Goal: Information Seeking & Learning: Check status

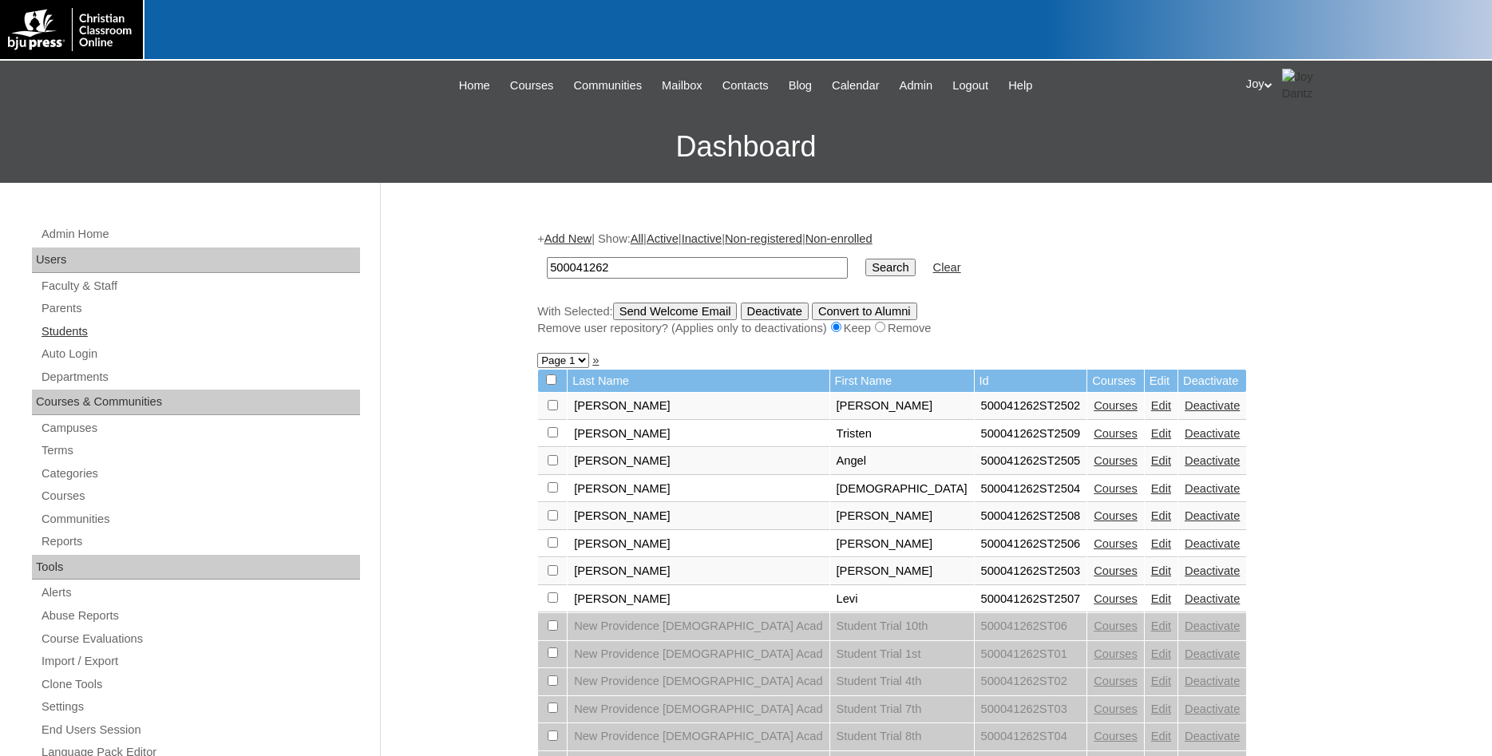
click at [80, 333] on link "Students" at bounding box center [200, 332] width 320 height 20
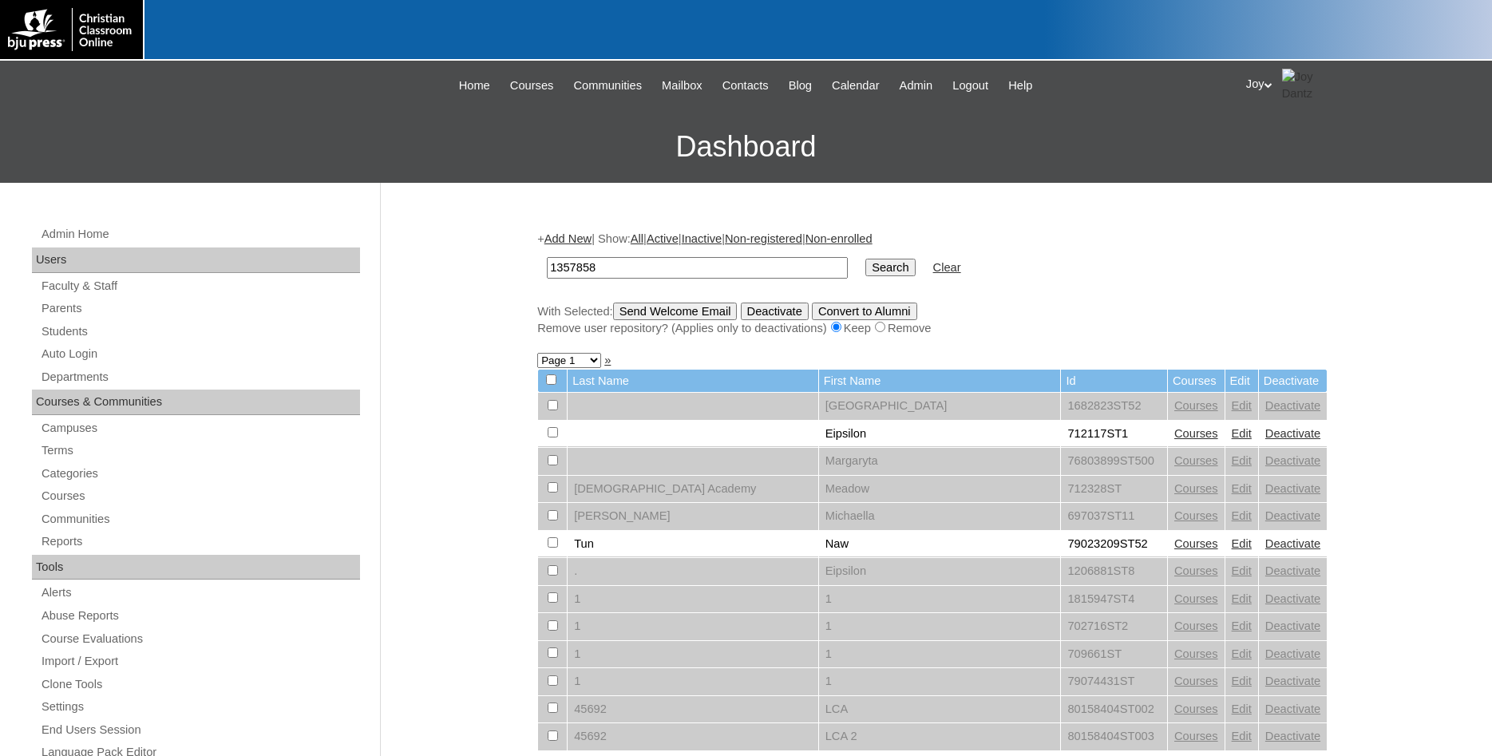
type input "1357858"
click at [865, 264] on input "Search" at bounding box center [889, 268] width 49 height 18
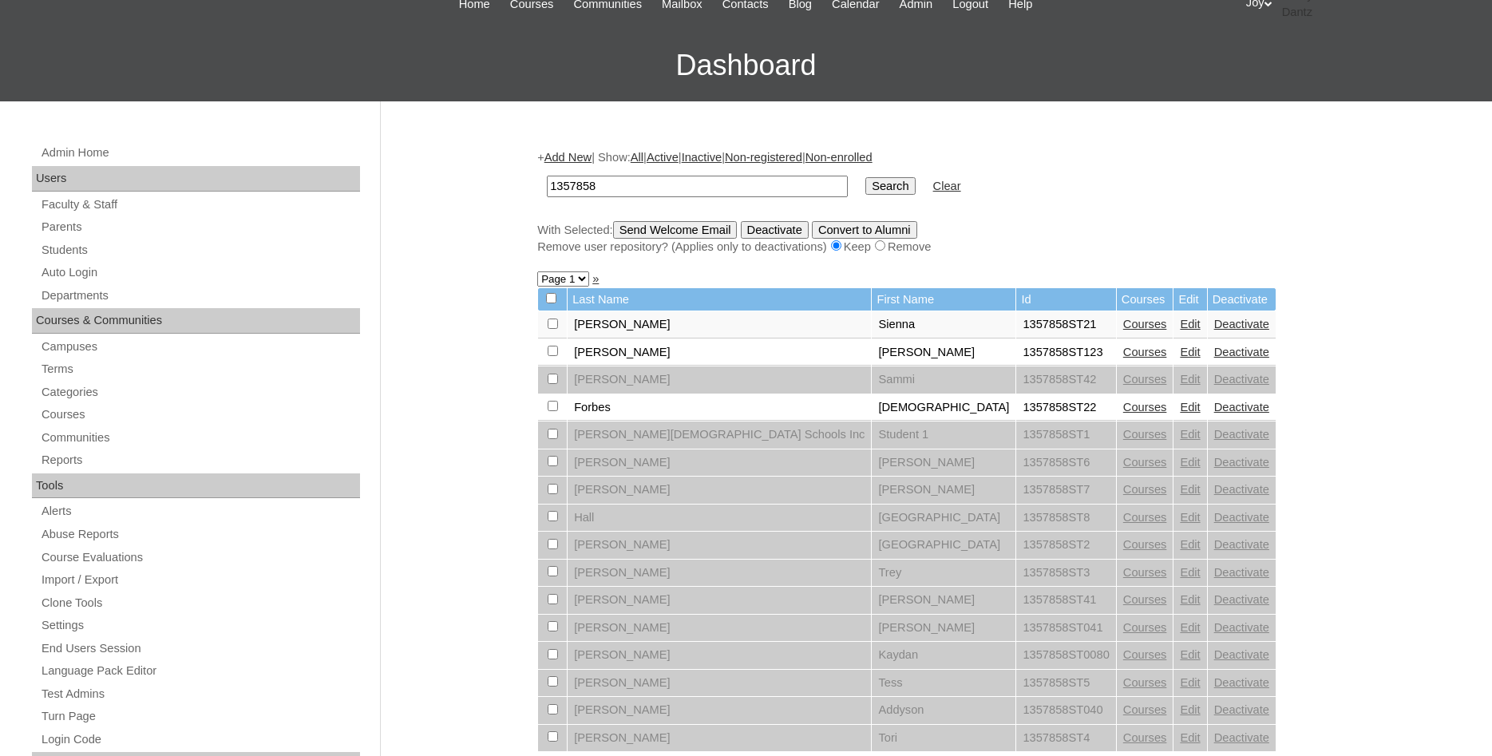
scroll to position [244, 0]
